Goal: Transaction & Acquisition: Purchase product/service

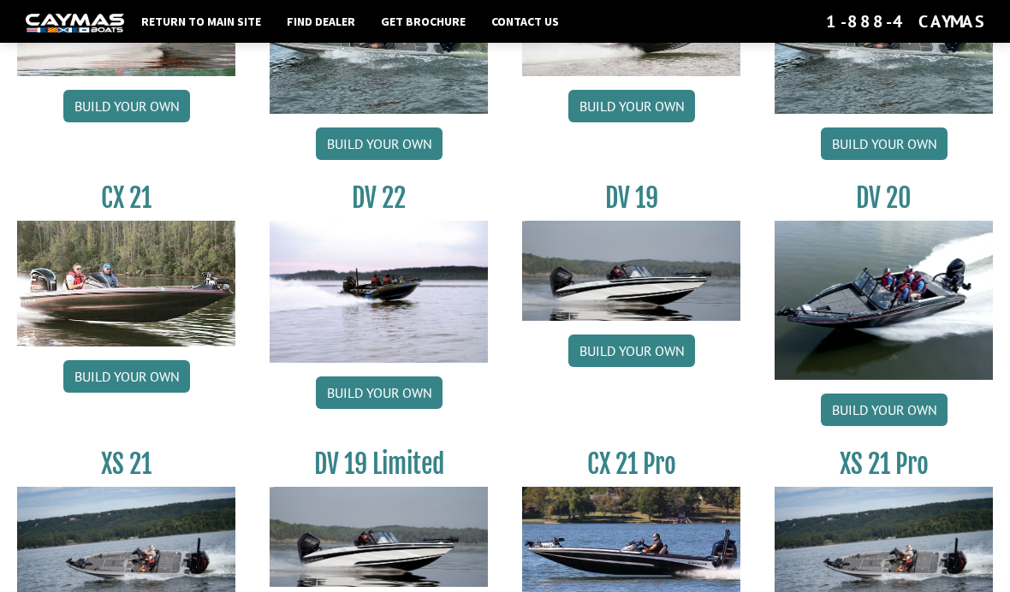
scroll to position [1791, 0]
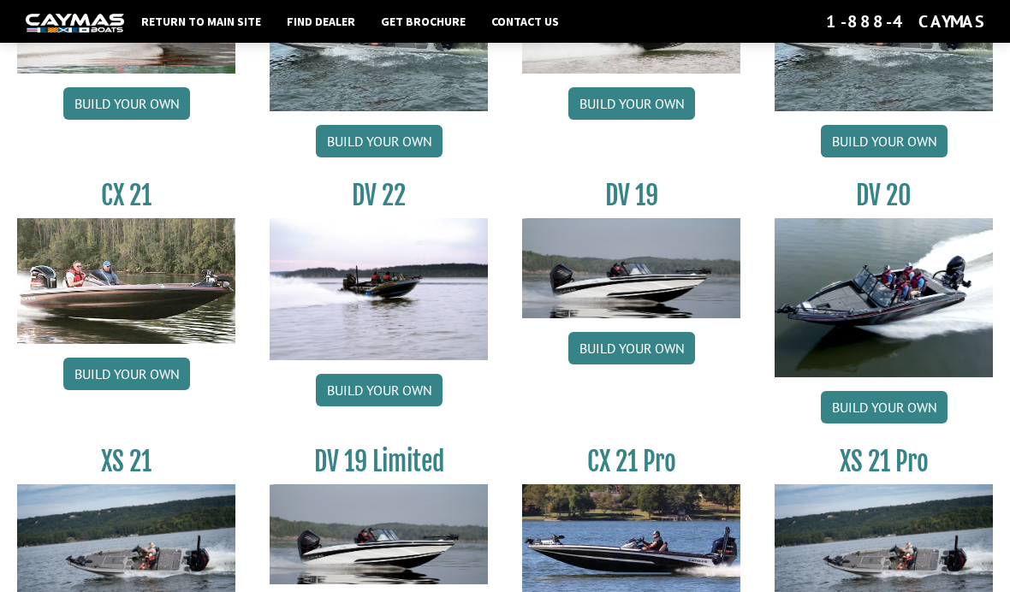
click at [907, 421] on link "Build your own" at bounding box center [884, 407] width 127 height 33
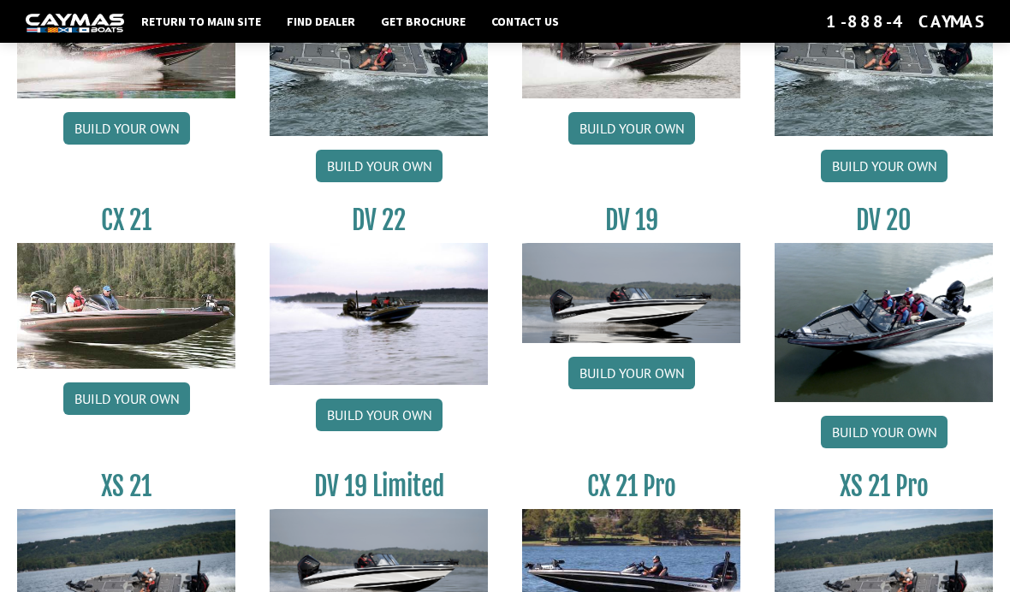
scroll to position [1765, 0]
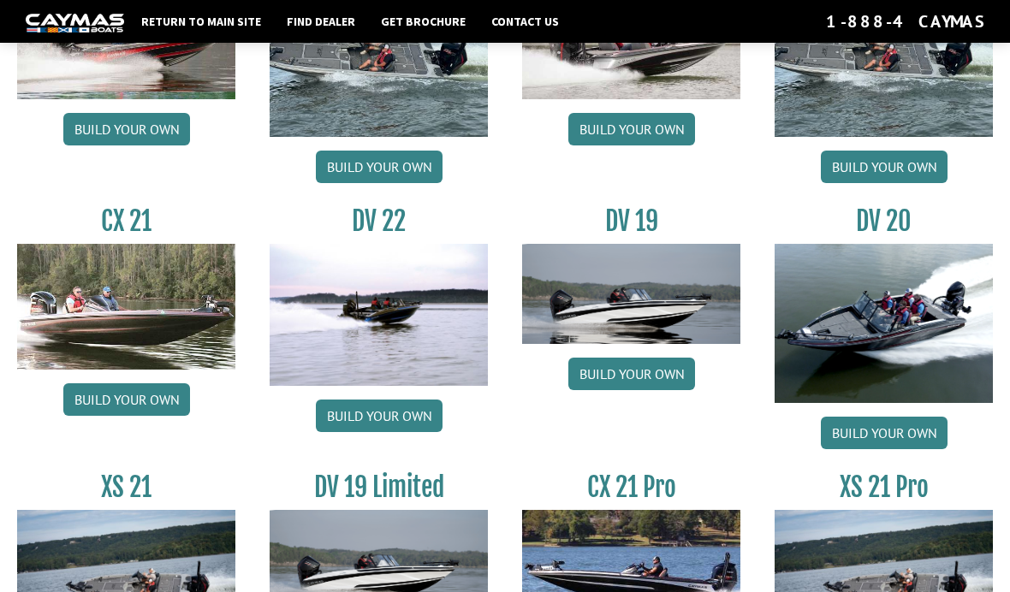
click at [898, 449] on link "Build your own" at bounding box center [884, 433] width 127 height 33
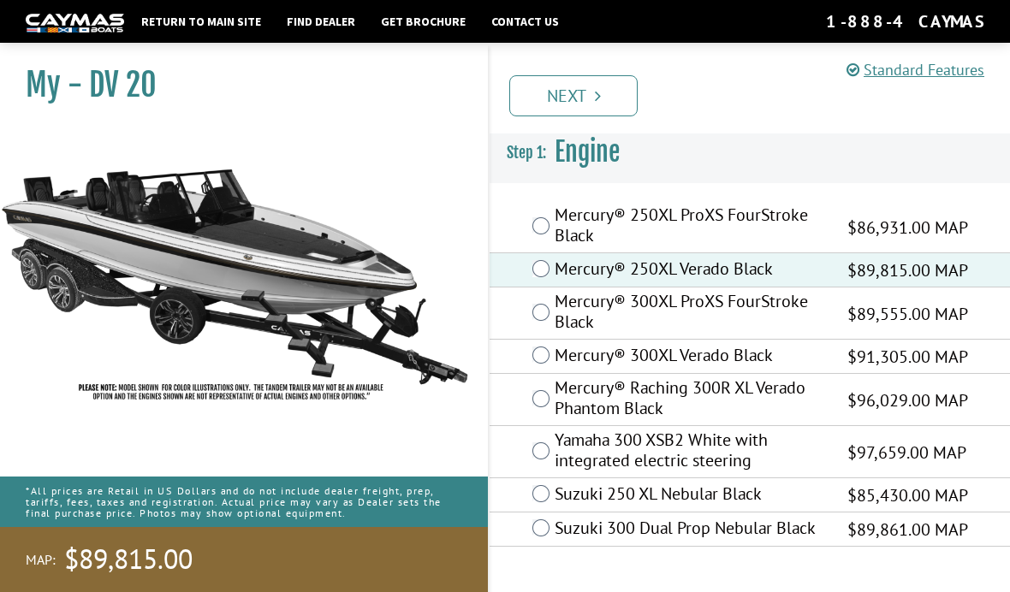
click at [602, 104] on link "Next" at bounding box center [573, 95] width 128 height 41
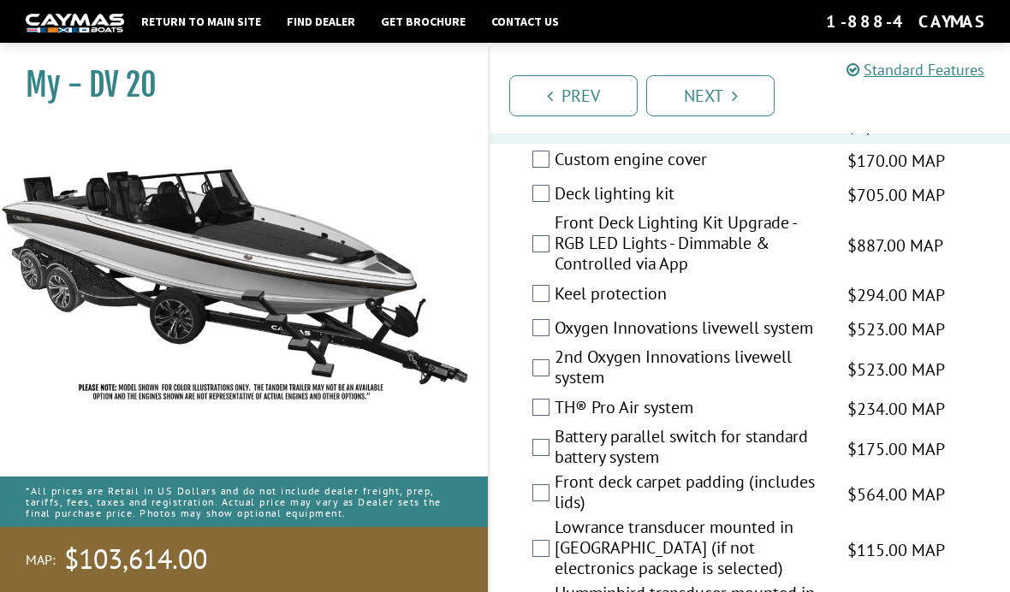
scroll to position [2812, 0]
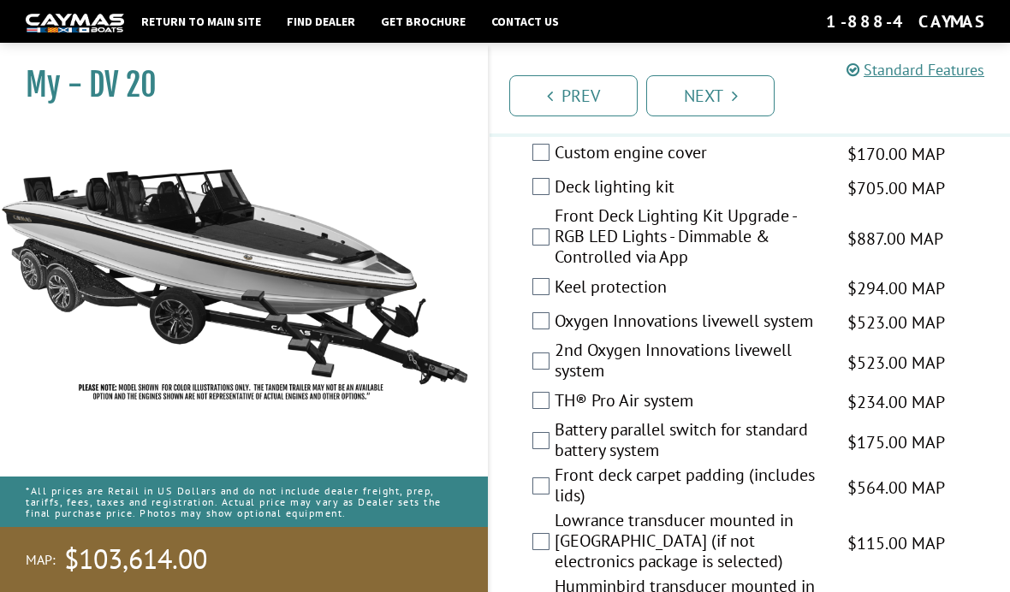
click at [537, 305] on div "Keel protection $294.00 MAP $347.00 MSRP" at bounding box center [749, 288] width 520 height 34
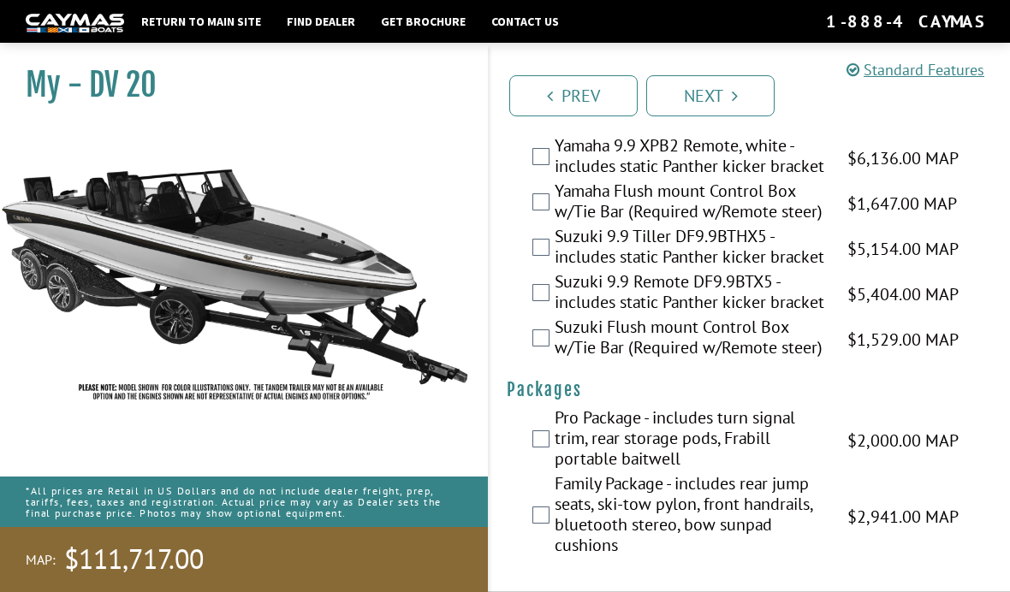
scroll to position [5674, 0]
click at [720, 104] on link "Next" at bounding box center [710, 95] width 128 height 41
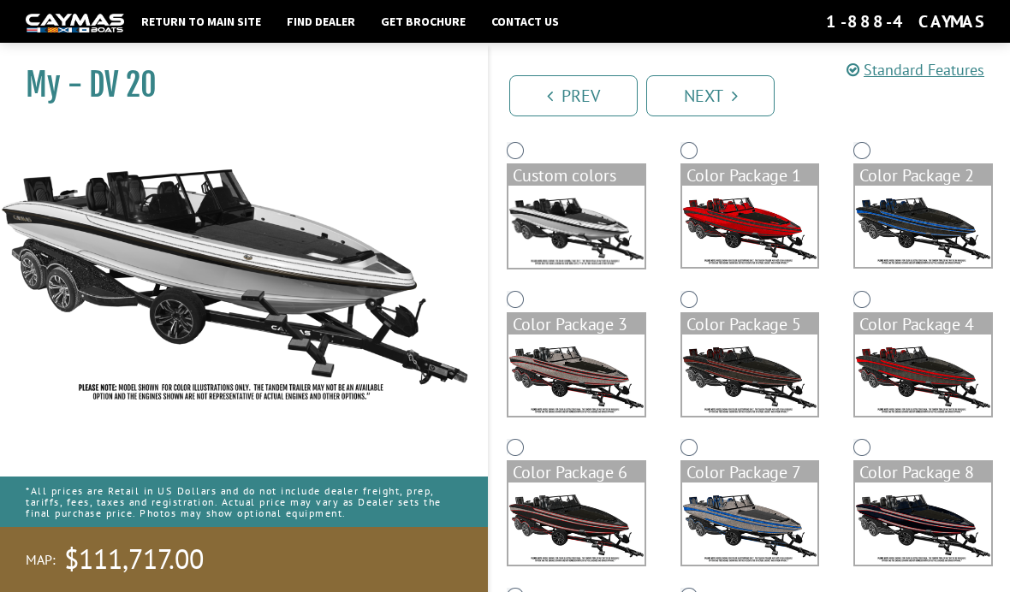
scroll to position [129, 0]
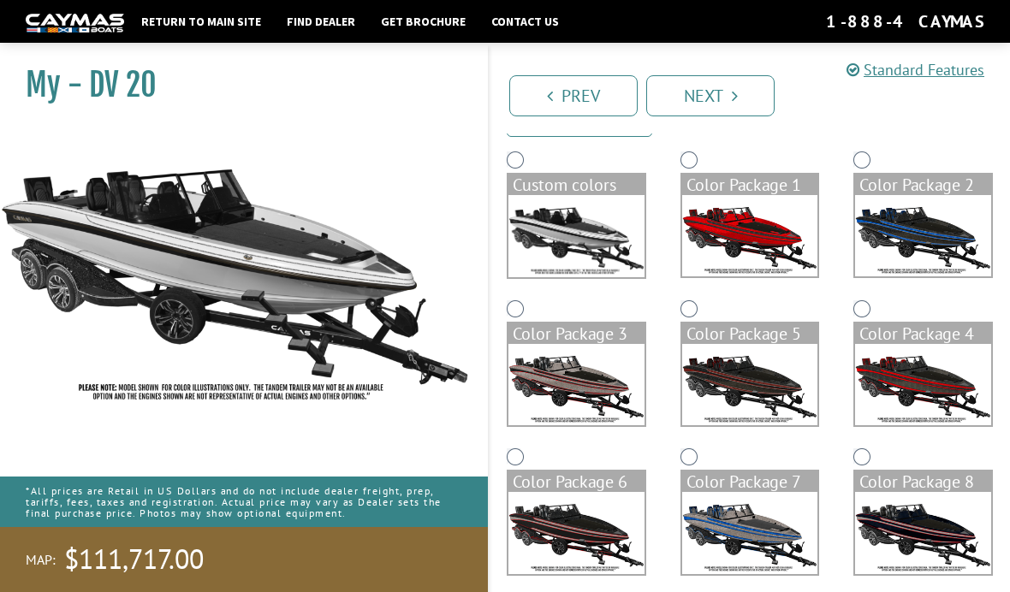
click at [602, 383] on img at bounding box center [576, 384] width 136 height 81
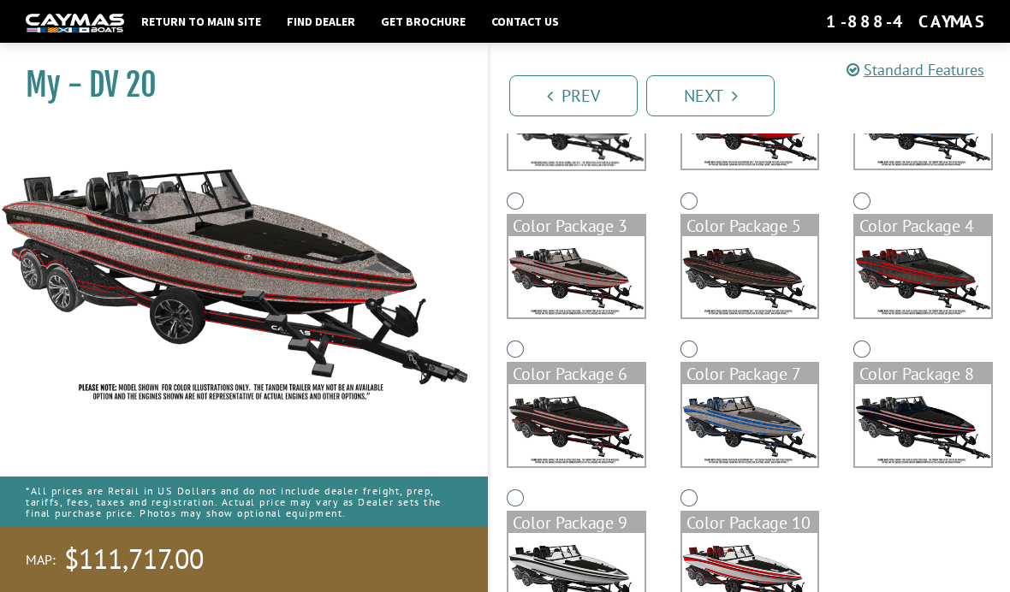
scroll to position [235, 0]
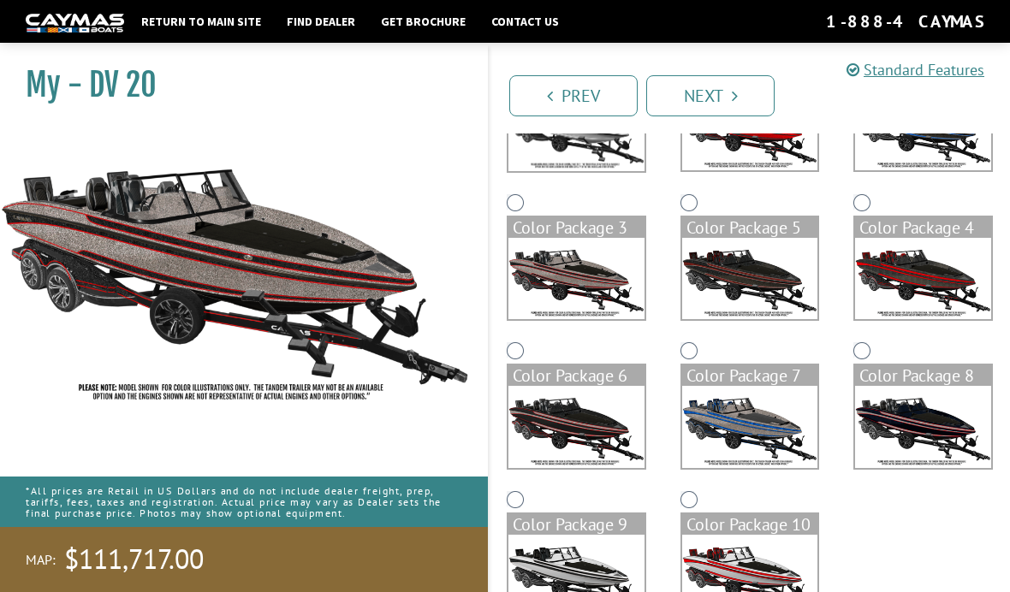
click at [595, 576] on img at bounding box center [576, 575] width 136 height 81
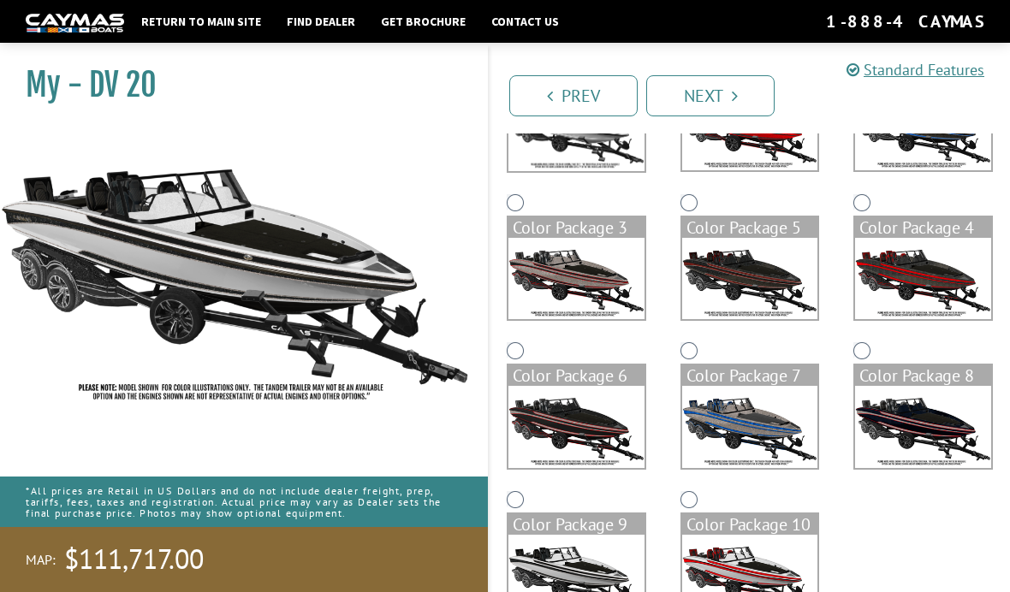
click at [760, 566] on img at bounding box center [750, 575] width 136 height 81
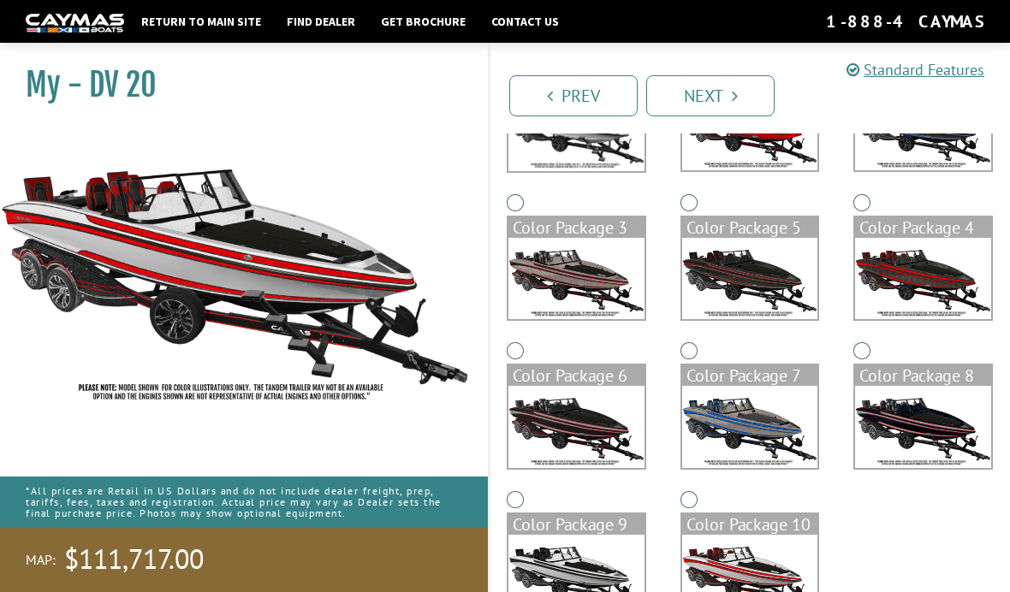
click at [608, 560] on img at bounding box center [576, 575] width 136 height 81
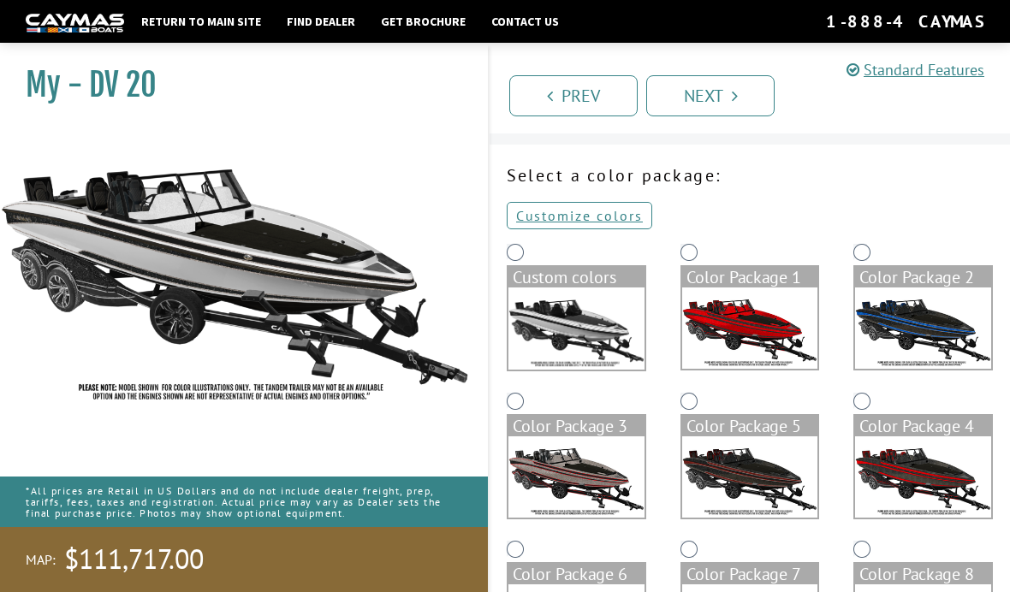
scroll to position [0, 0]
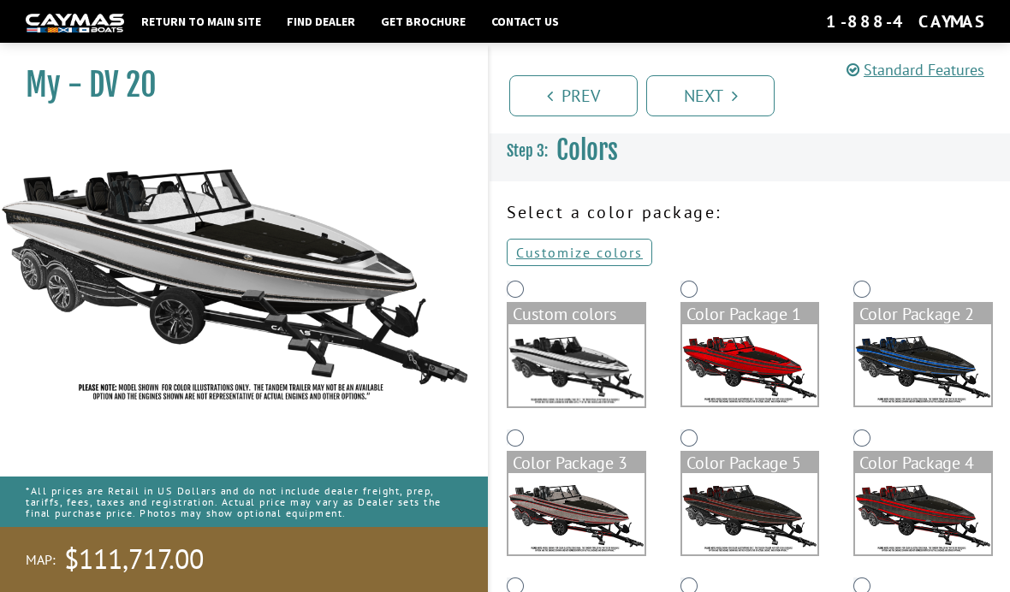
click at [620, 256] on link "Customize colors" at bounding box center [579, 252] width 145 height 27
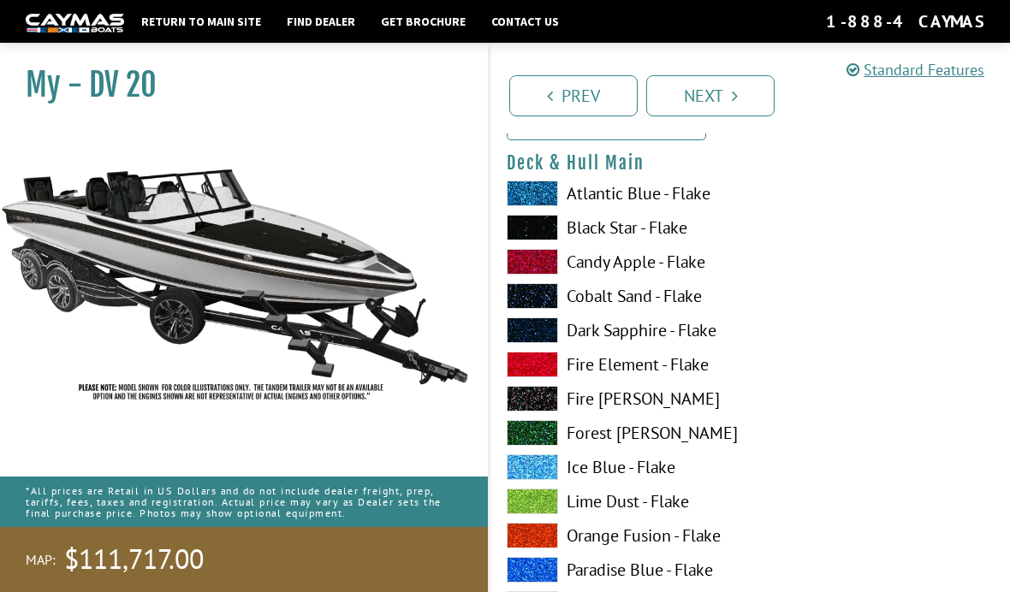
scroll to position [127, 0]
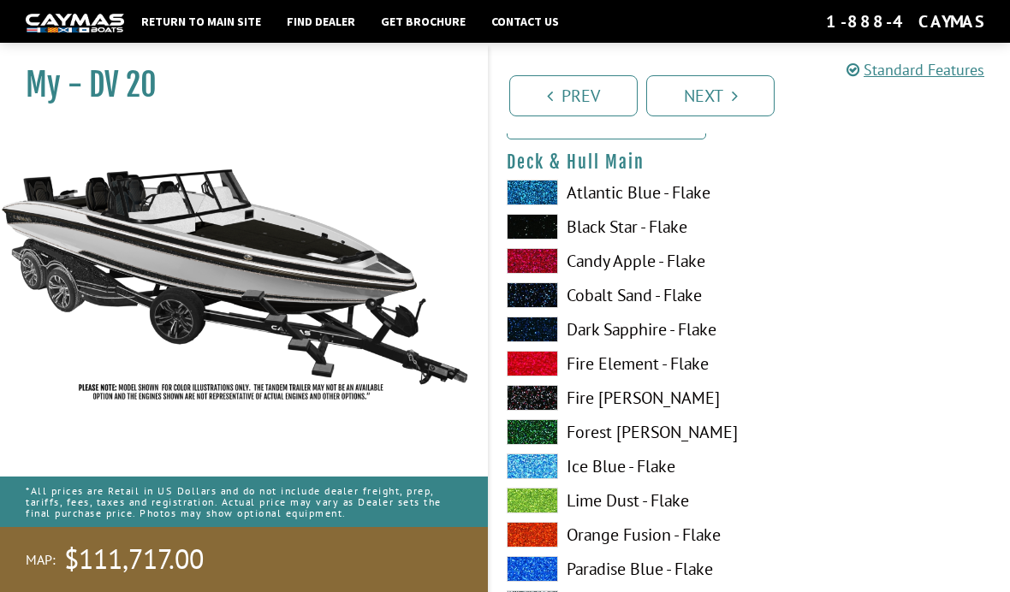
click at [543, 300] on span at bounding box center [532, 295] width 51 height 26
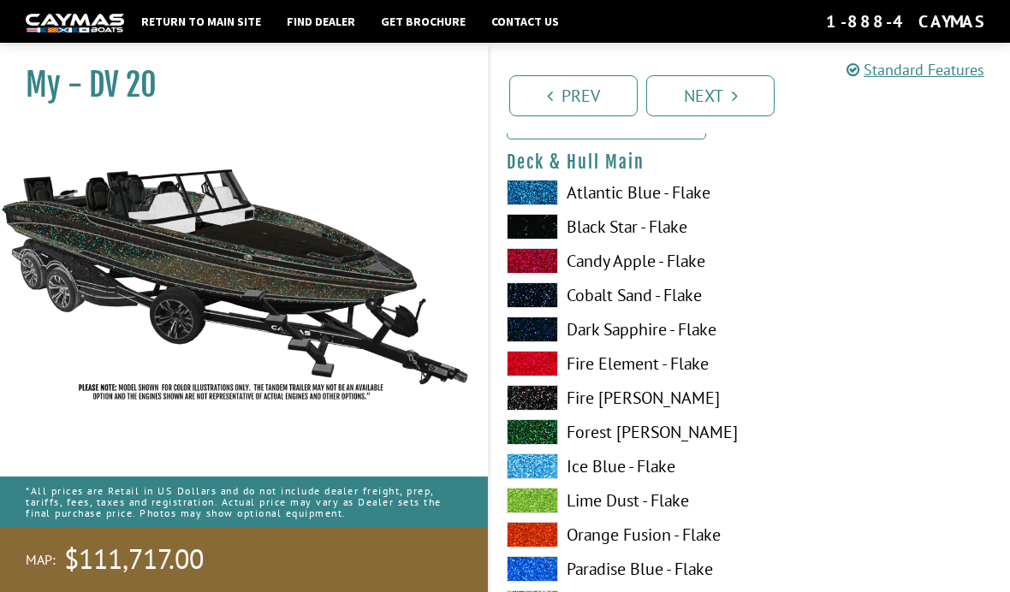
click at [541, 337] on span at bounding box center [532, 330] width 51 height 26
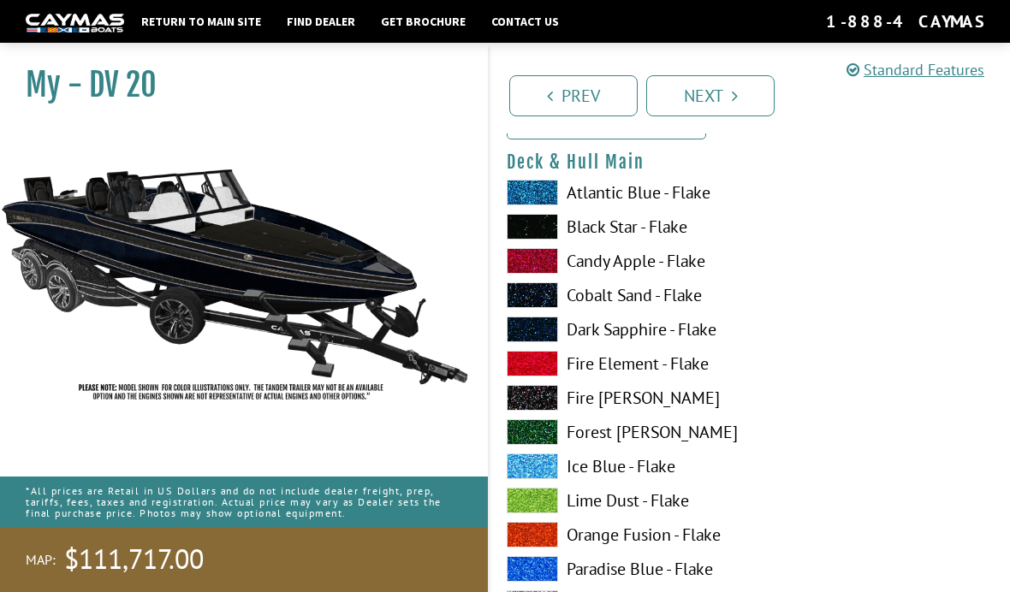
click at [537, 404] on span at bounding box center [532, 398] width 51 height 26
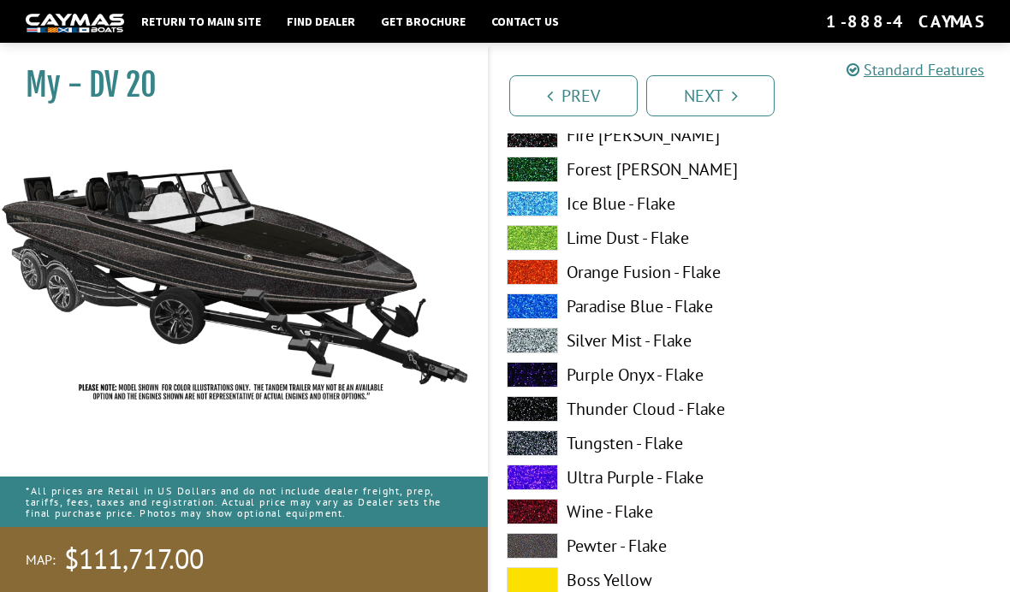
scroll to position [388, 0]
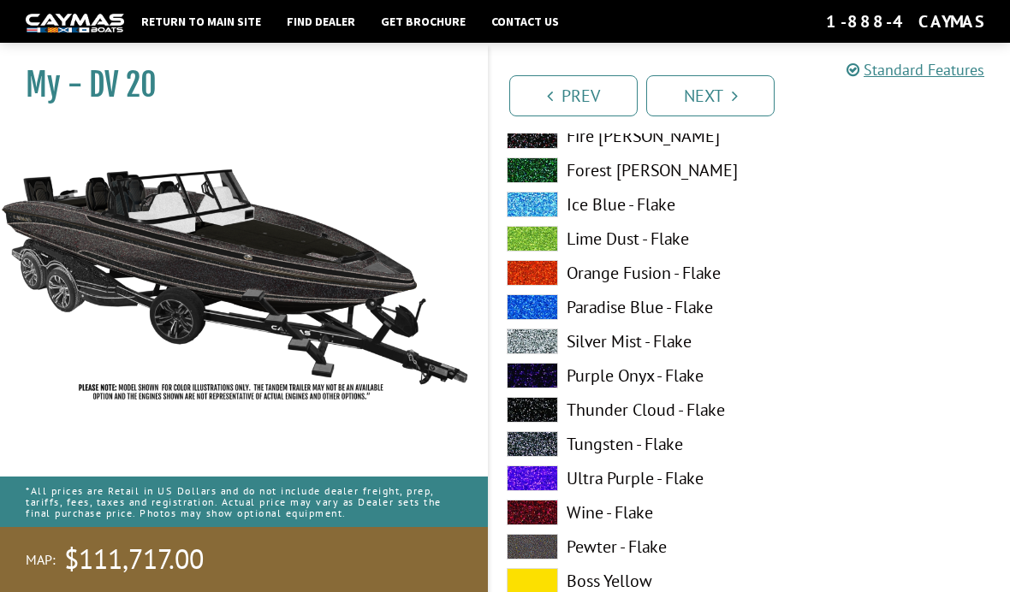
click at [545, 441] on span at bounding box center [532, 444] width 51 height 26
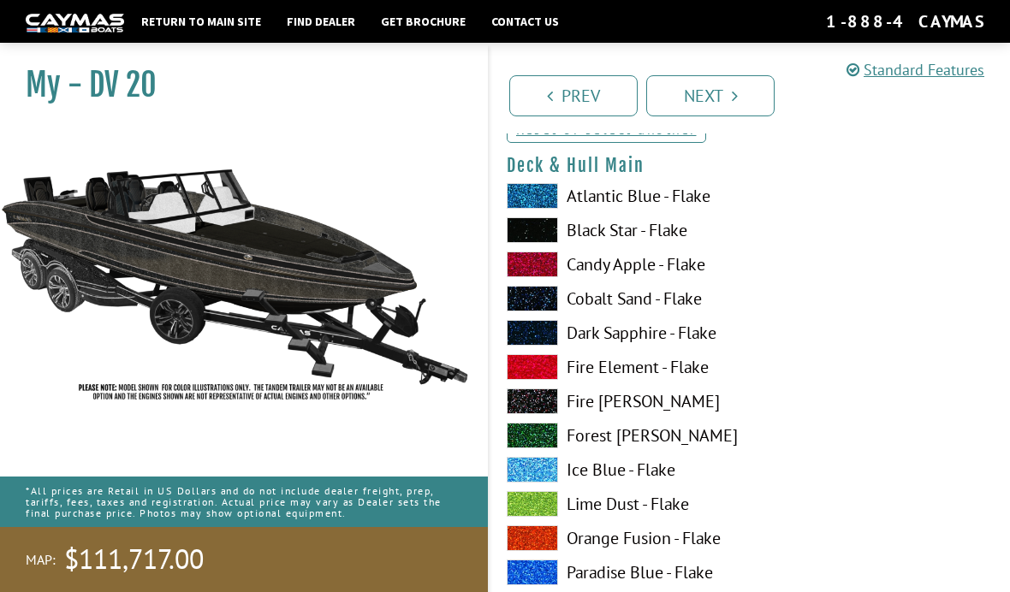
scroll to position [124, 0]
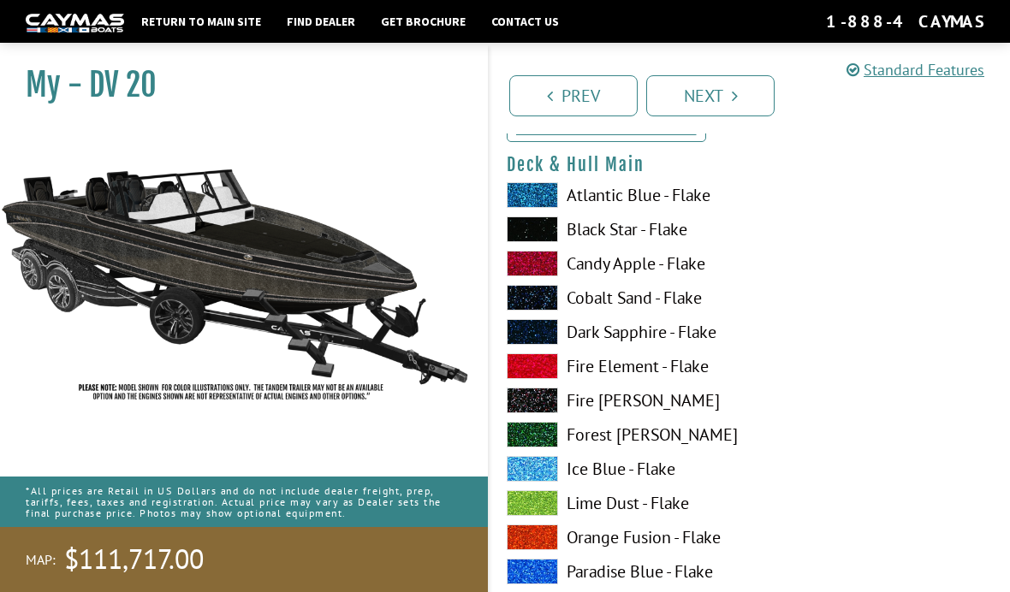
click at [539, 272] on span at bounding box center [532, 264] width 51 height 26
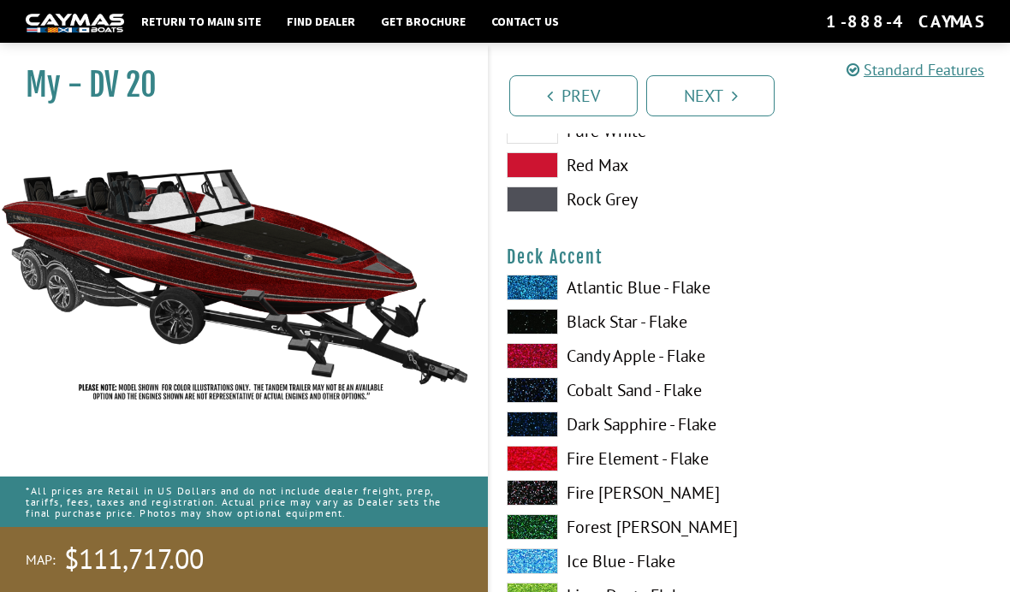
scroll to position [1077, 0]
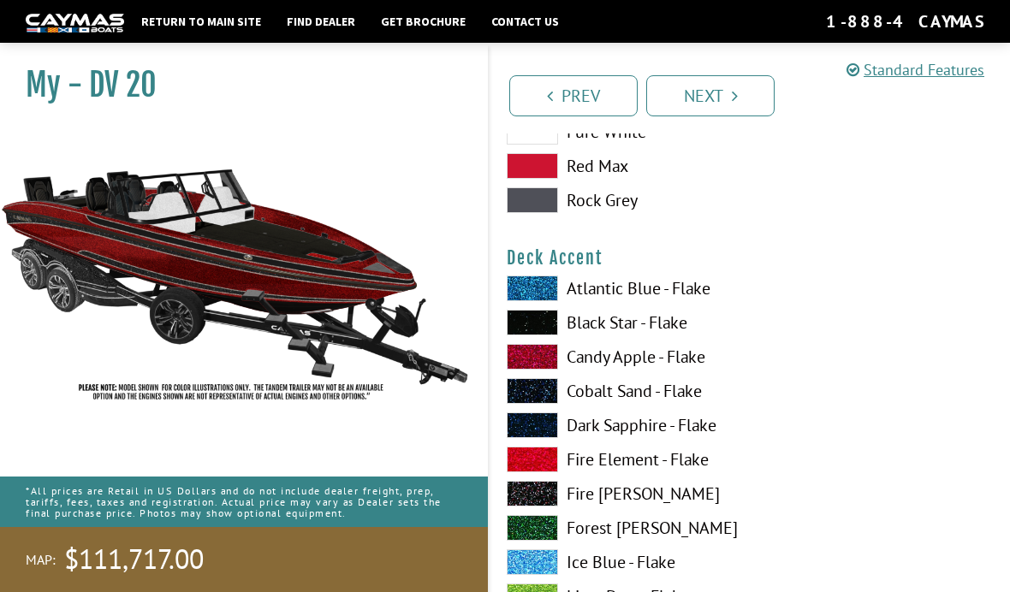
click at [548, 325] on span at bounding box center [532, 323] width 51 height 26
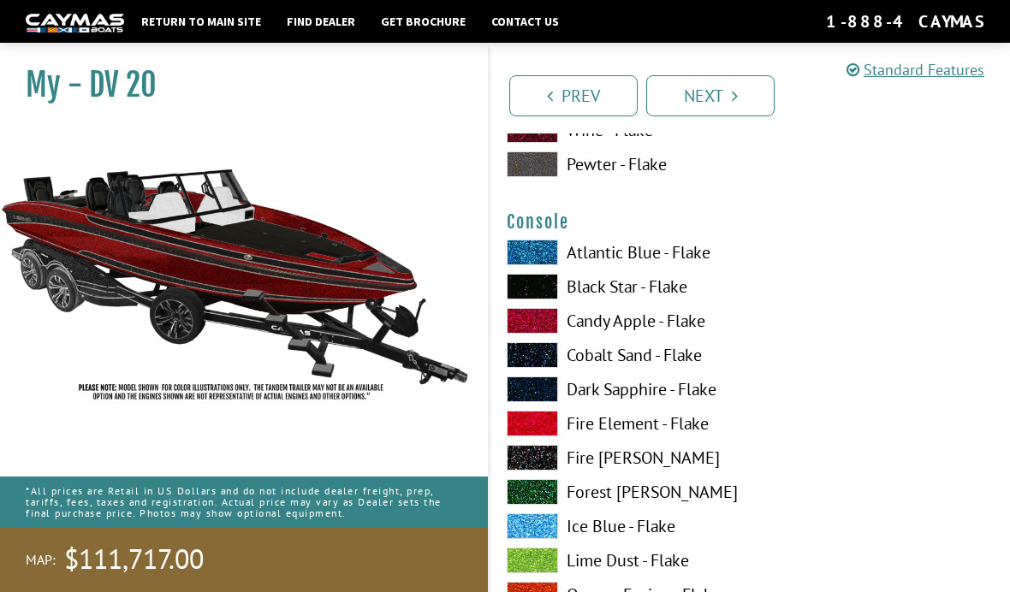
scroll to position [2863, 0]
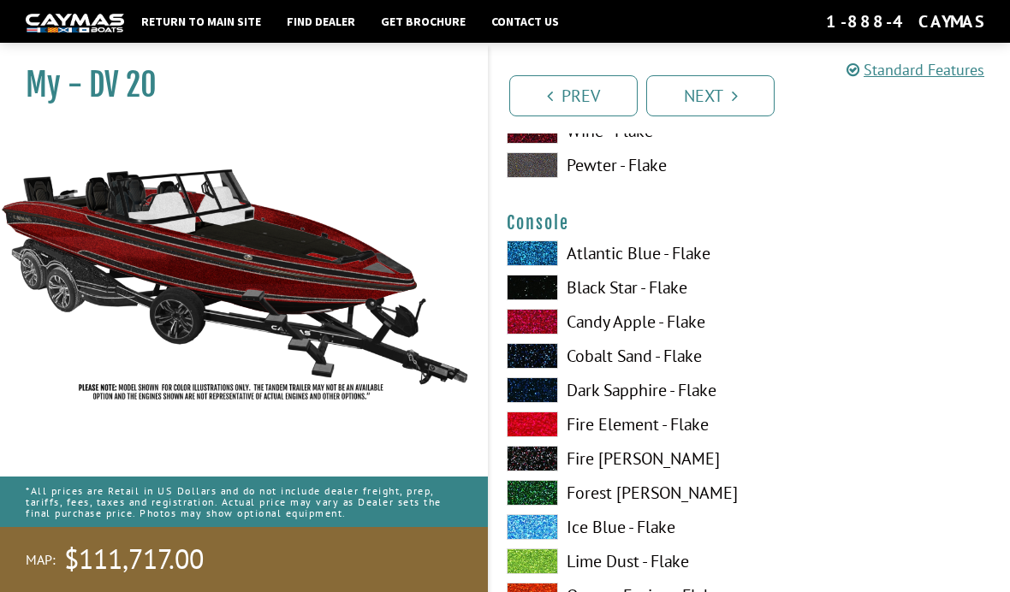
click at [547, 288] on span at bounding box center [532, 288] width 51 height 26
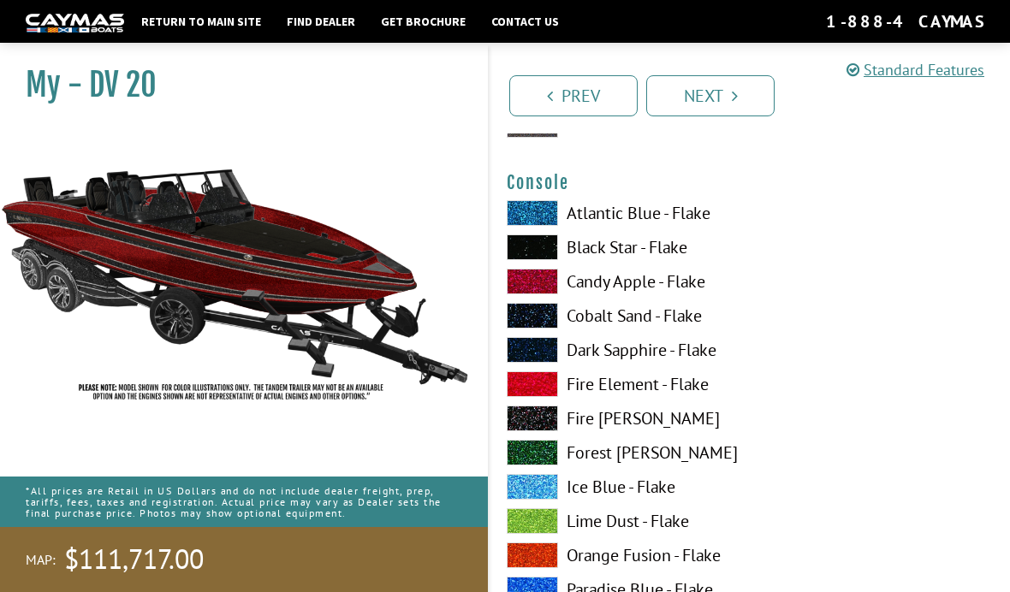
scroll to position [2902, 0]
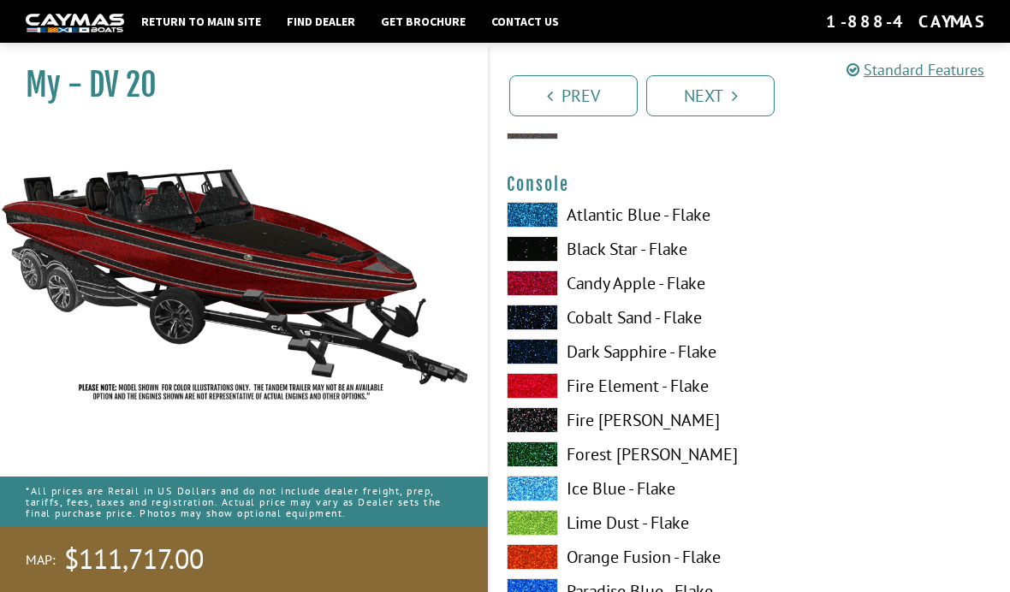
click at [547, 289] on span at bounding box center [532, 283] width 51 height 26
click at [536, 253] on span at bounding box center [532, 249] width 51 height 26
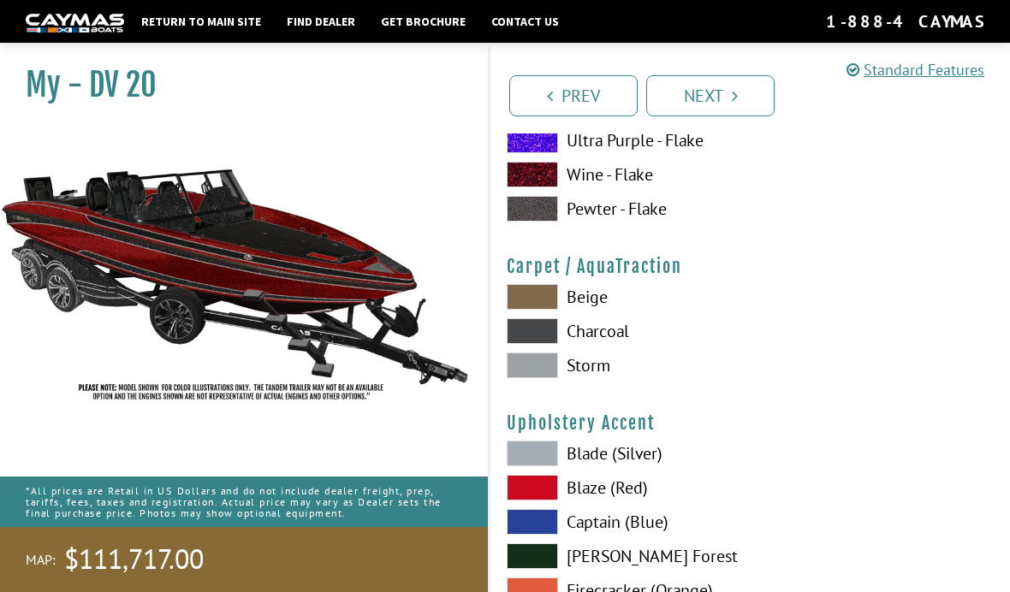
scroll to position [7763, 0]
click at [543, 298] on span at bounding box center [532, 298] width 51 height 26
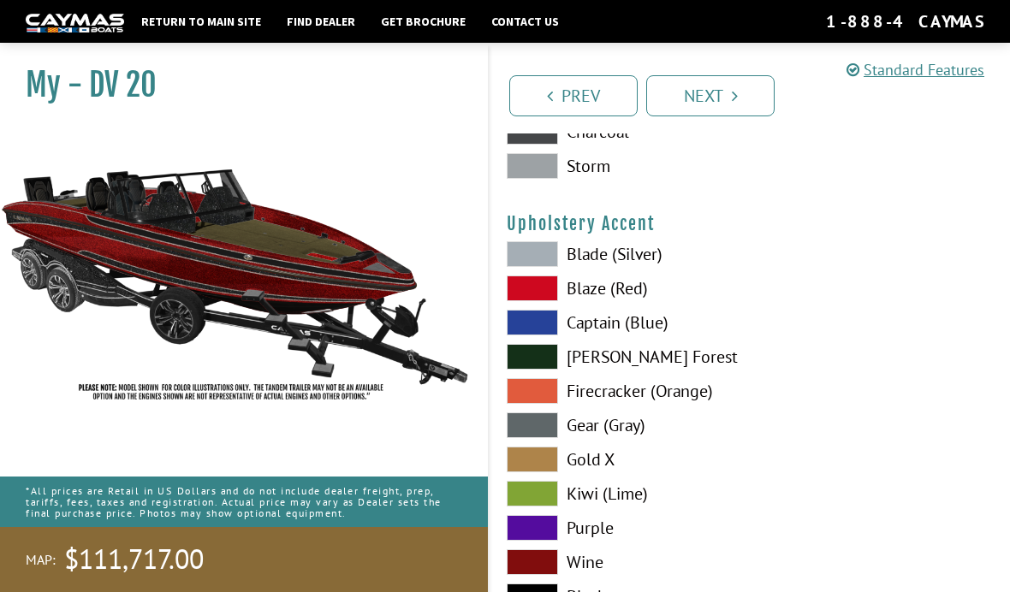
scroll to position [7962, 0]
click at [546, 300] on span at bounding box center [532, 289] width 51 height 26
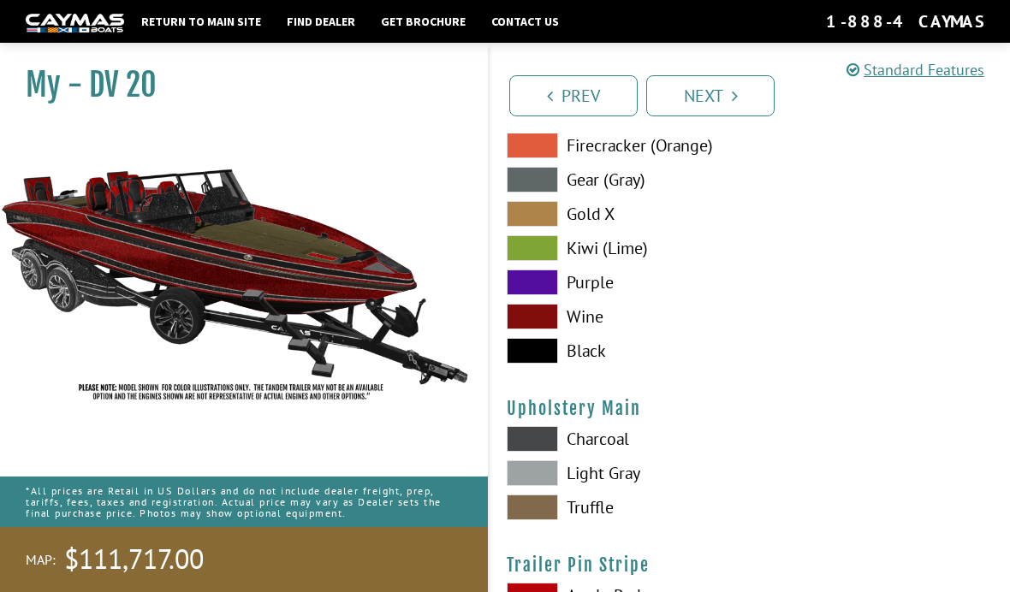
scroll to position [8207, 0]
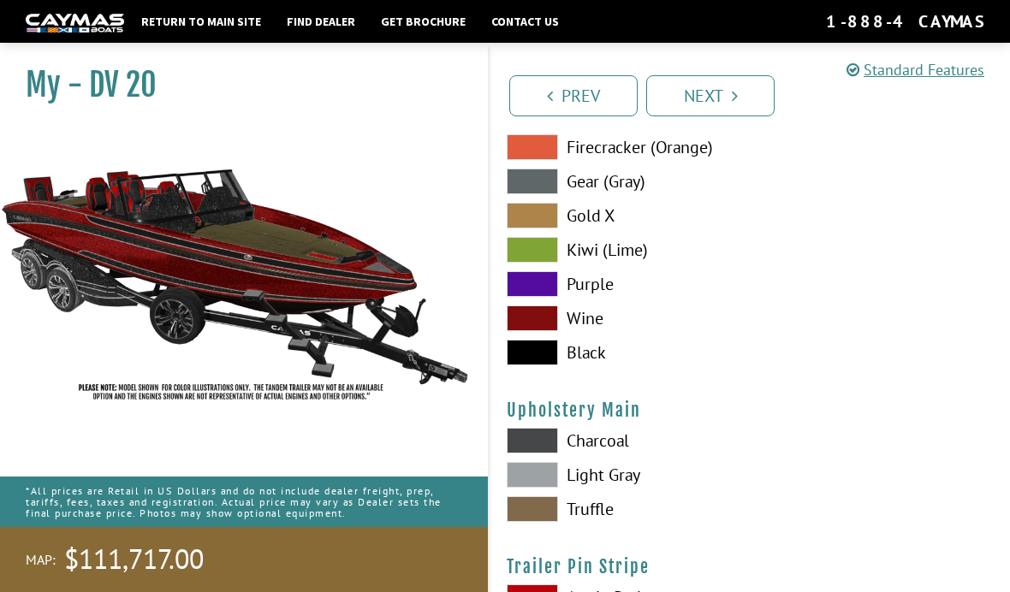
click at [544, 482] on span at bounding box center [532, 475] width 51 height 26
click at [564, 436] on div "Upholstery Main Please select color. Charcoal Light Gray Truffle" at bounding box center [750, 465] width 486 height 131
click at [546, 454] on span at bounding box center [532, 441] width 51 height 26
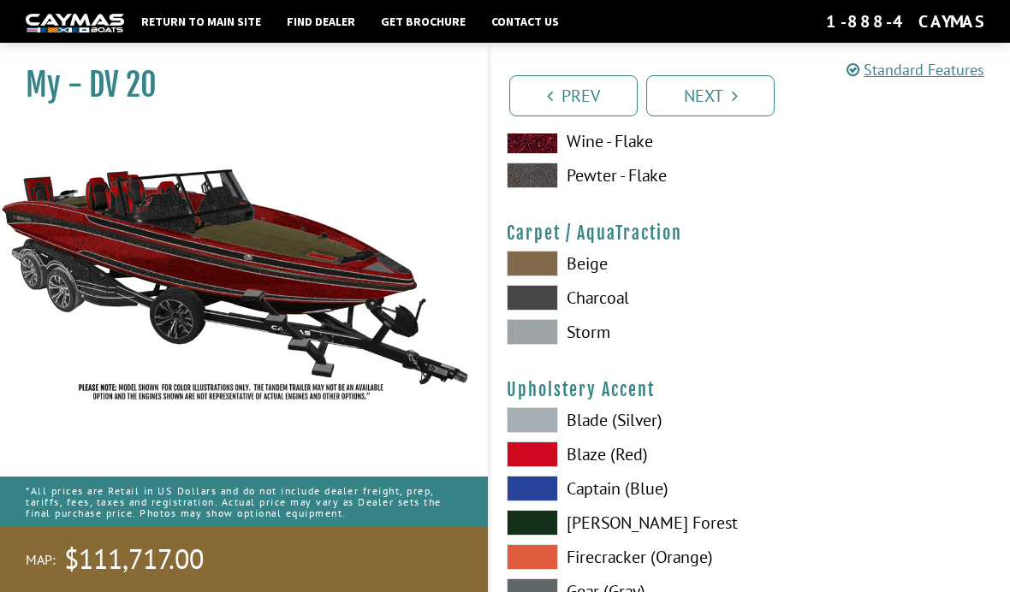
scroll to position [7793, 0]
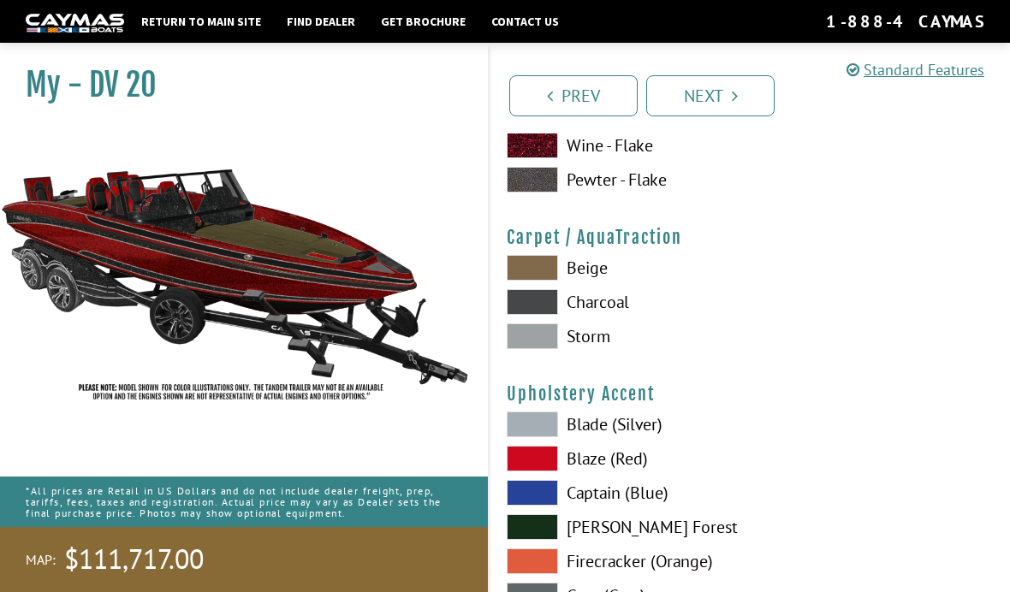
click at [543, 349] on span at bounding box center [532, 336] width 51 height 26
click at [544, 312] on span at bounding box center [532, 302] width 51 height 26
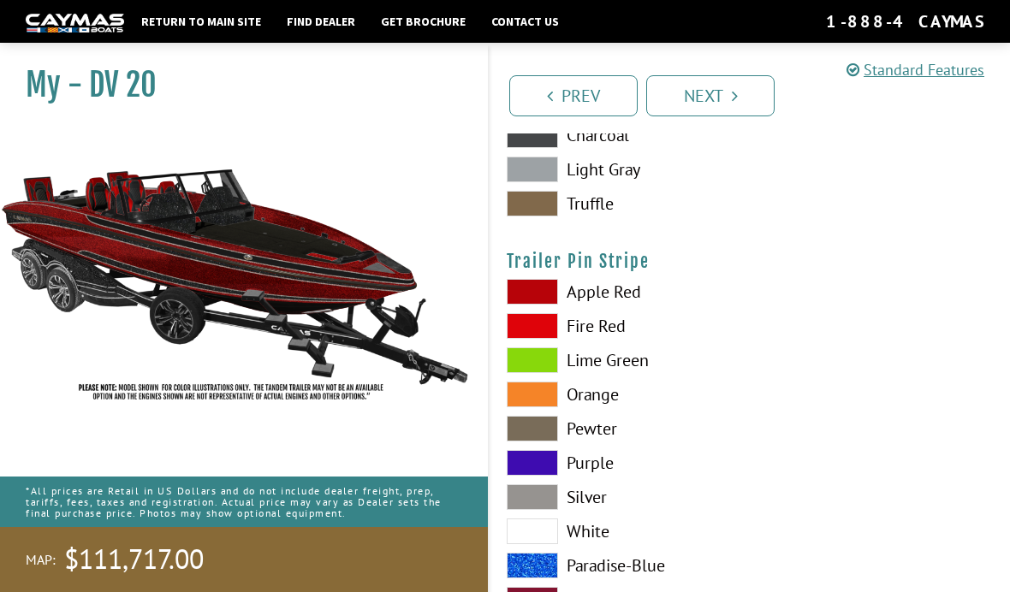
scroll to position [8514, 0]
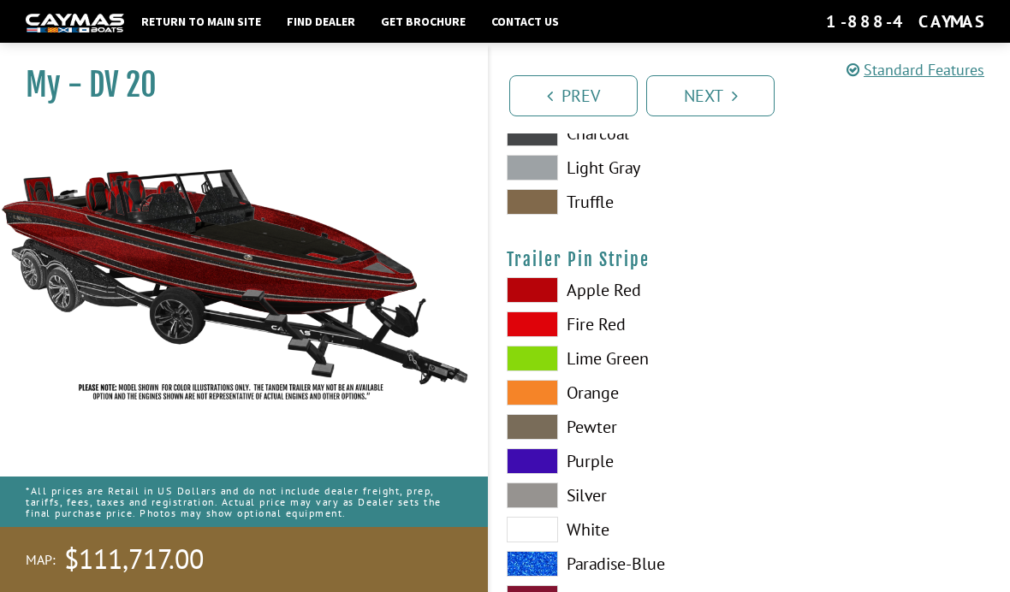
click at [547, 302] on span at bounding box center [532, 290] width 51 height 26
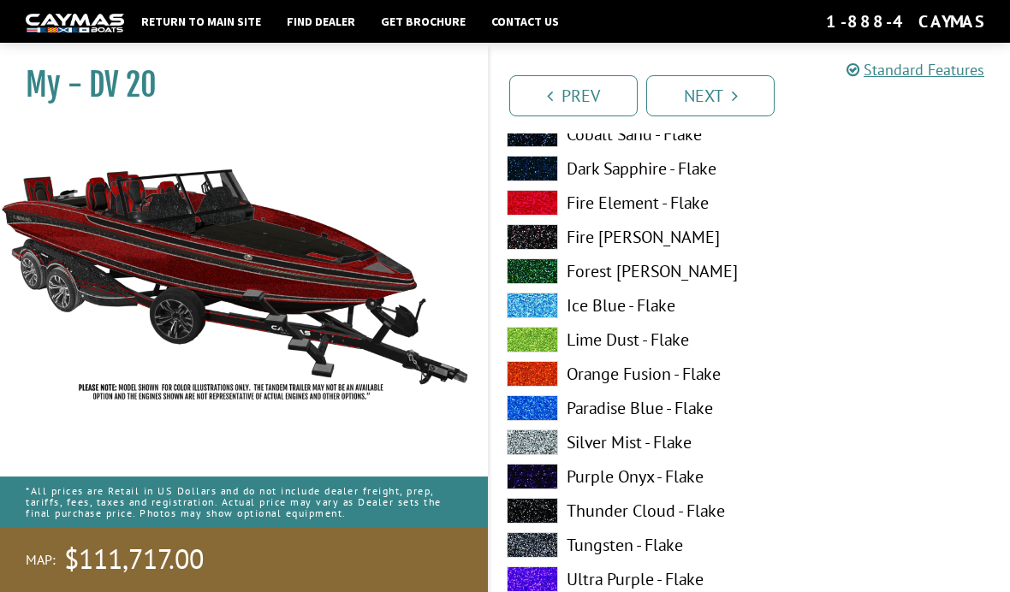
scroll to position [0, 0]
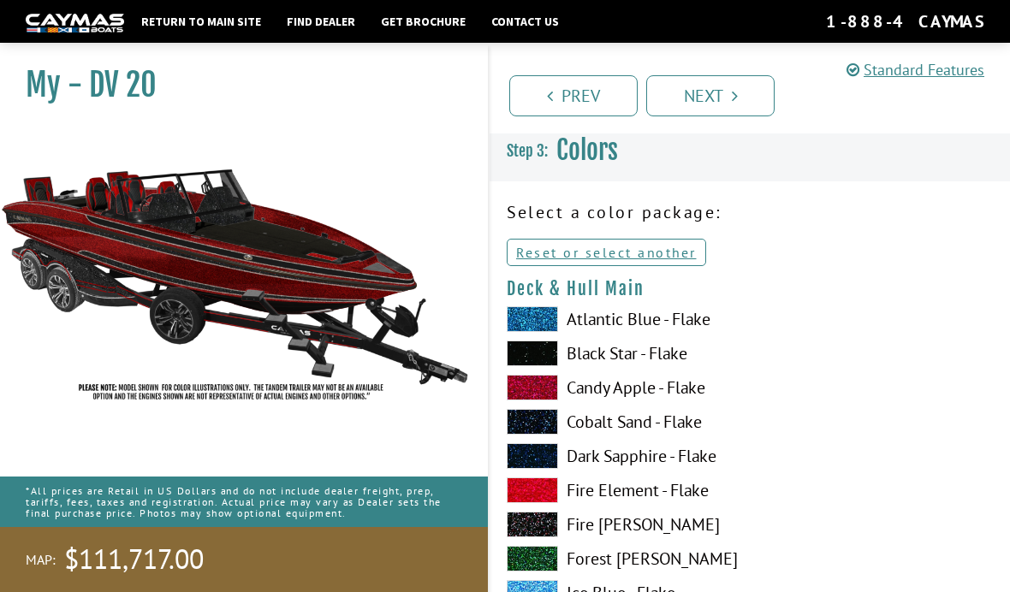
click at [741, 100] on link "Next" at bounding box center [710, 95] width 128 height 41
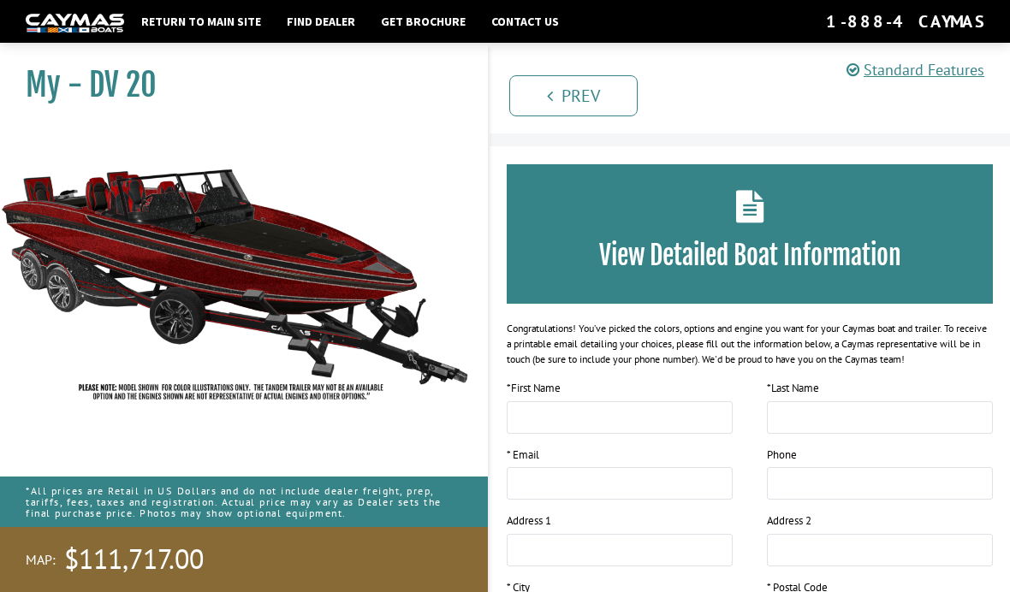
scroll to position [35, 0]
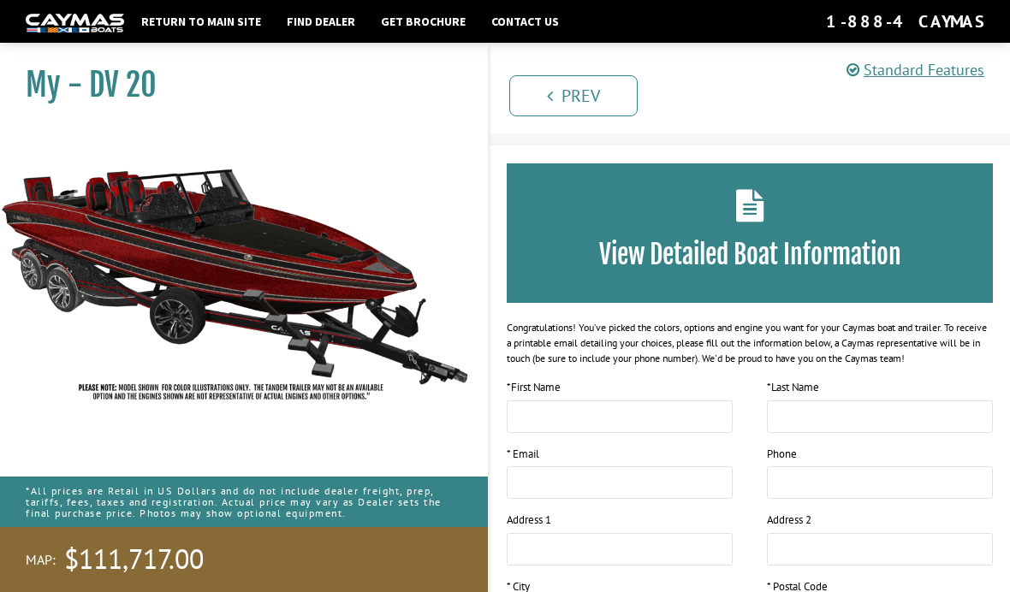
click at [797, 203] on div "View Detailed Boat Information" at bounding box center [750, 232] width 486 height 139
click at [747, 197] on icon at bounding box center [750, 205] width 28 height 33
click at [757, 205] on icon at bounding box center [750, 205] width 28 height 33
click at [769, 209] on div "View Detailed Boat Information" at bounding box center [750, 232] width 486 height 139
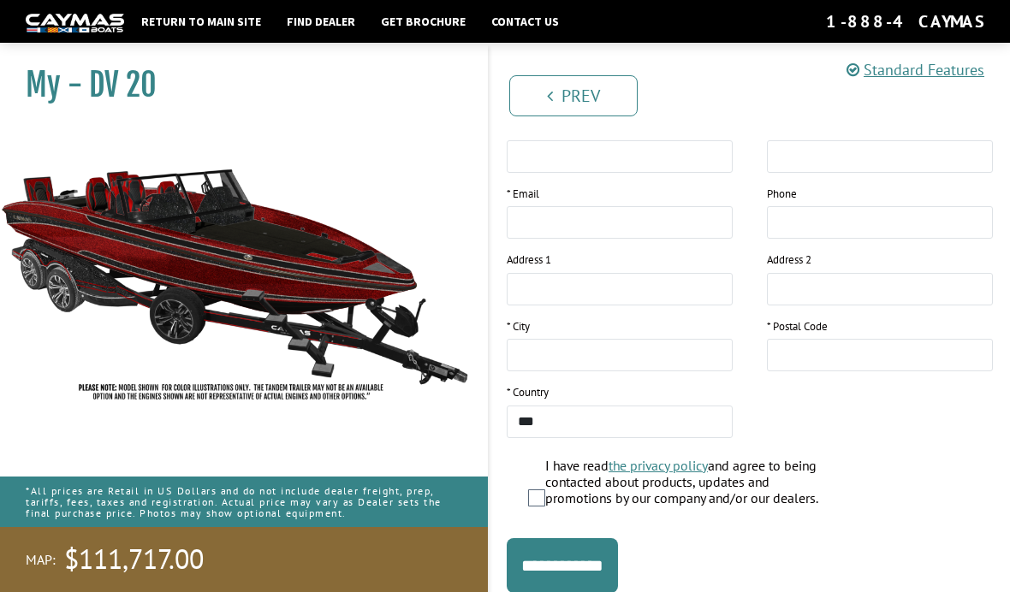
scroll to position [294, 0]
click at [605, 570] on input "**********" at bounding box center [562, 566] width 111 height 55
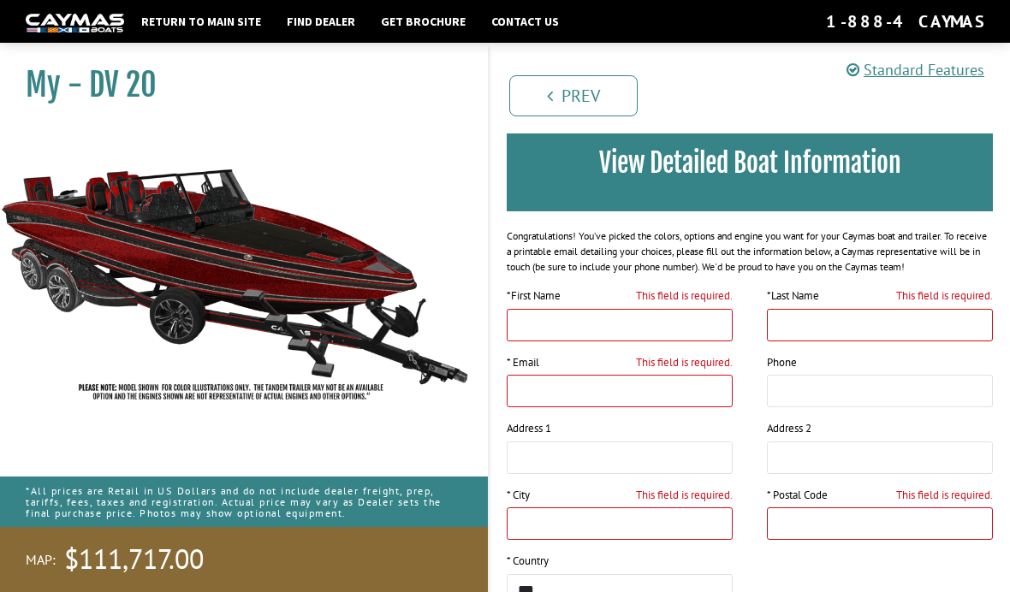
scroll to position [127, 0]
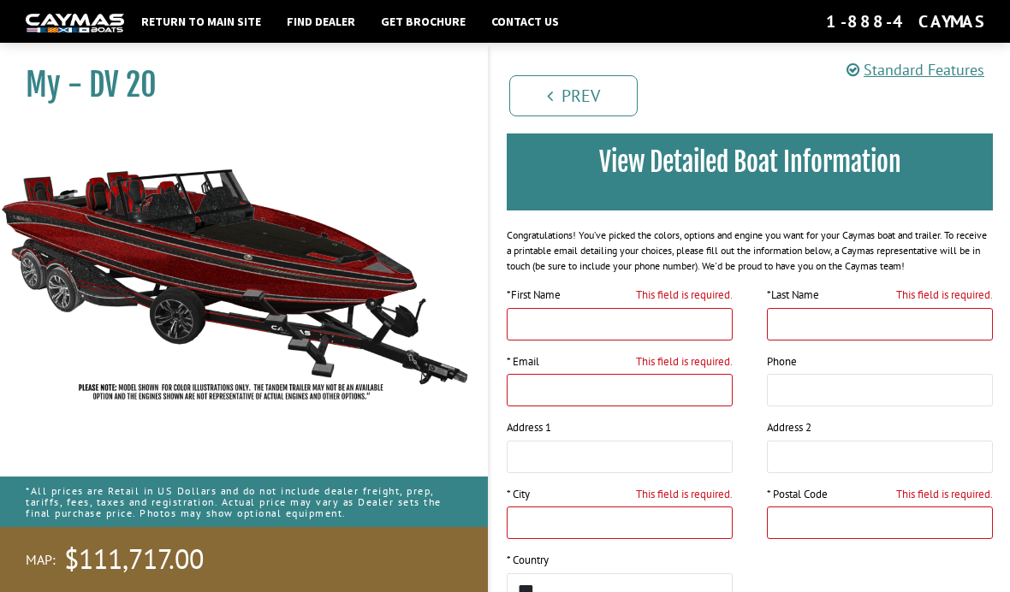
click at [708, 329] on input "This field is required." at bounding box center [620, 324] width 226 height 33
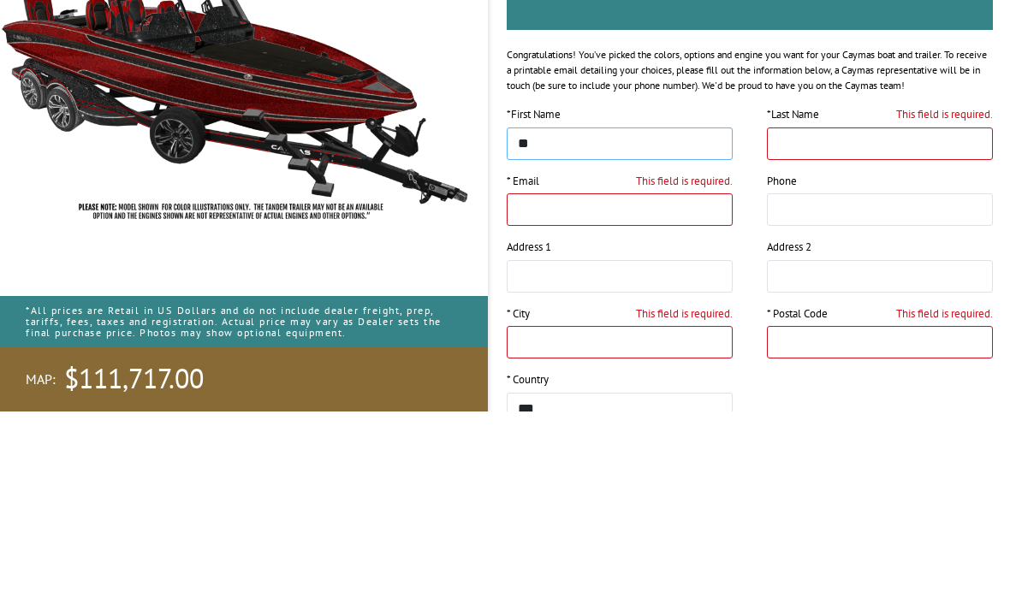
type input "**"
click at [850, 308] on input "This field is required." at bounding box center [880, 324] width 226 height 33
click at [834, 308] on input "This field is required." at bounding box center [880, 324] width 226 height 33
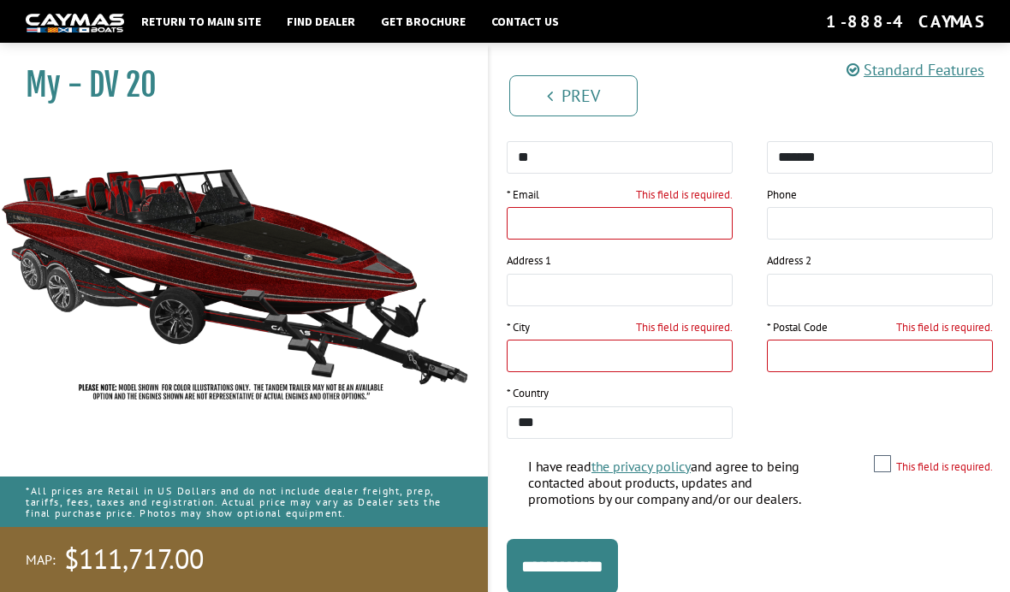
type input "*******"
click at [687, 225] on input "This field is required." at bounding box center [620, 223] width 226 height 33
click at [570, 225] on input "**********" at bounding box center [620, 223] width 226 height 33
click at [693, 226] on input "**********" at bounding box center [620, 223] width 226 height 33
click at [695, 219] on input "**********" at bounding box center [620, 223] width 226 height 33
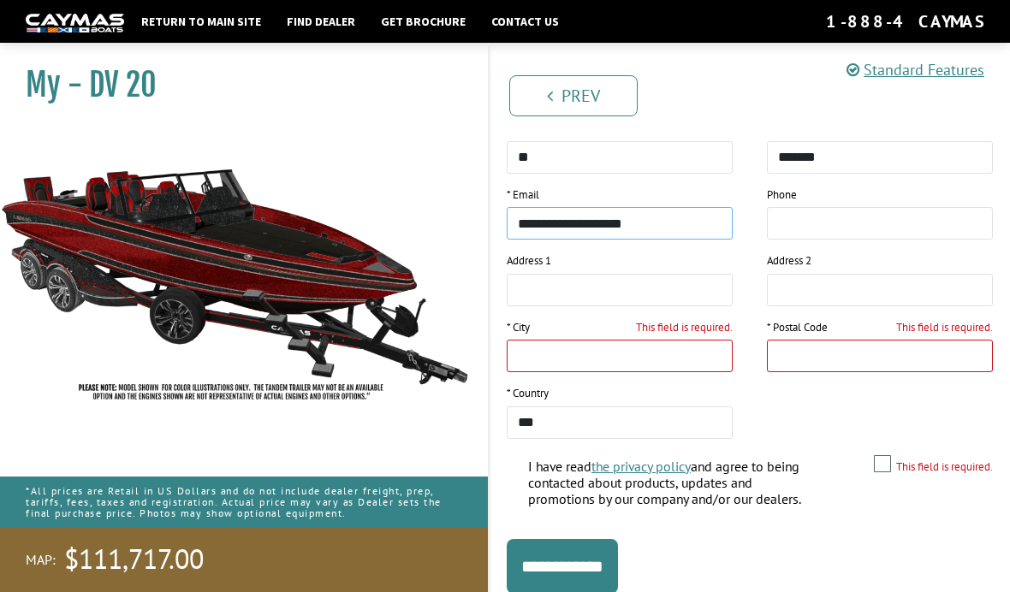
click at [697, 217] on input "**********" at bounding box center [620, 223] width 226 height 33
click at [566, 223] on input "**********" at bounding box center [620, 223] width 226 height 33
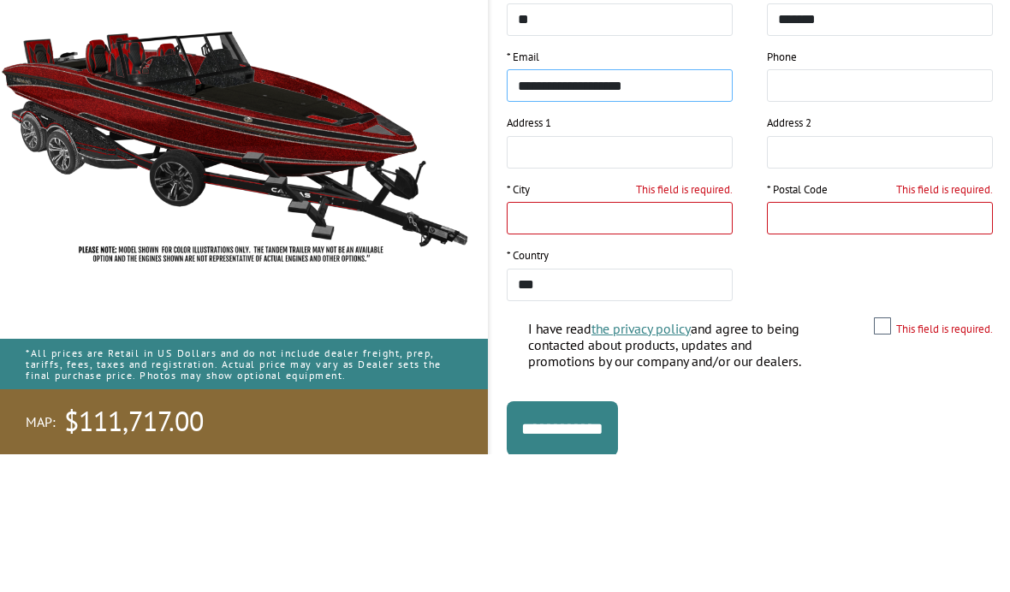
type input "**********"
click at [685, 340] on input "This field is required." at bounding box center [620, 356] width 226 height 33
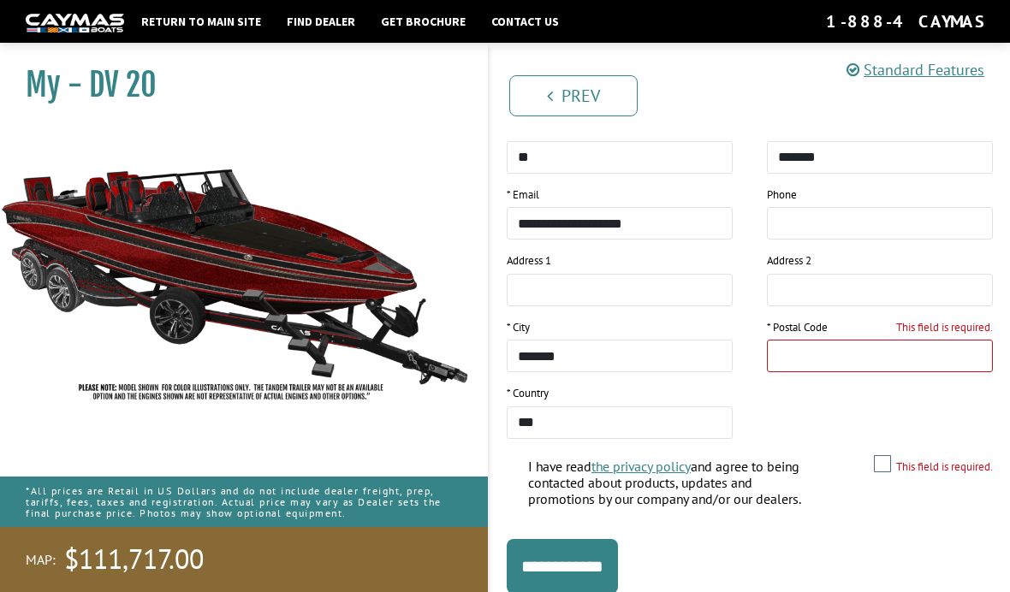
type input "*******"
type input "*****"
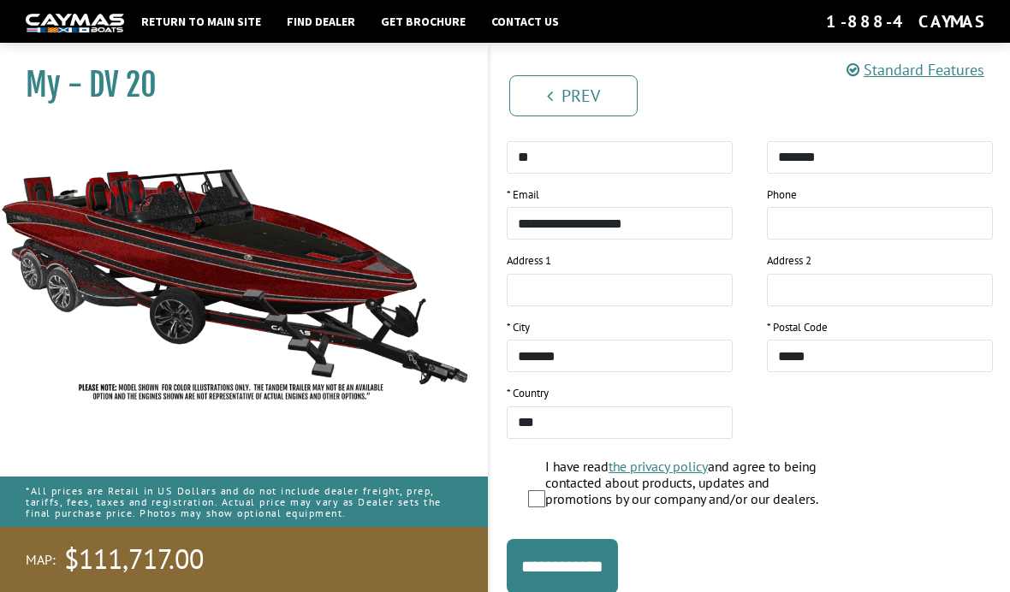
click at [601, 561] on input "**********" at bounding box center [562, 566] width 111 height 55
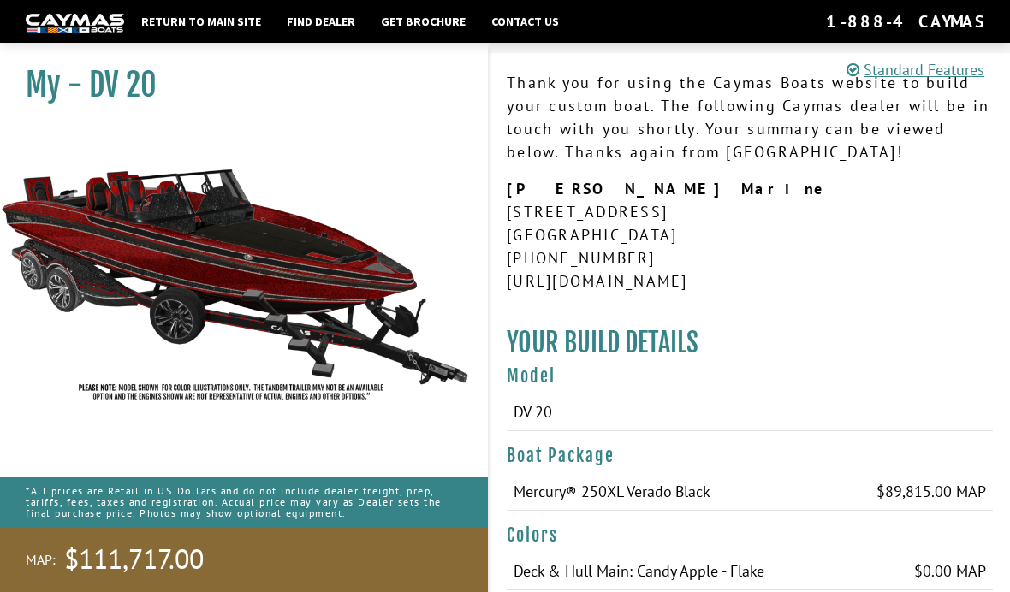
scroll to position [0, 0]
